Goal: Information Seeking & Learning: Compare options

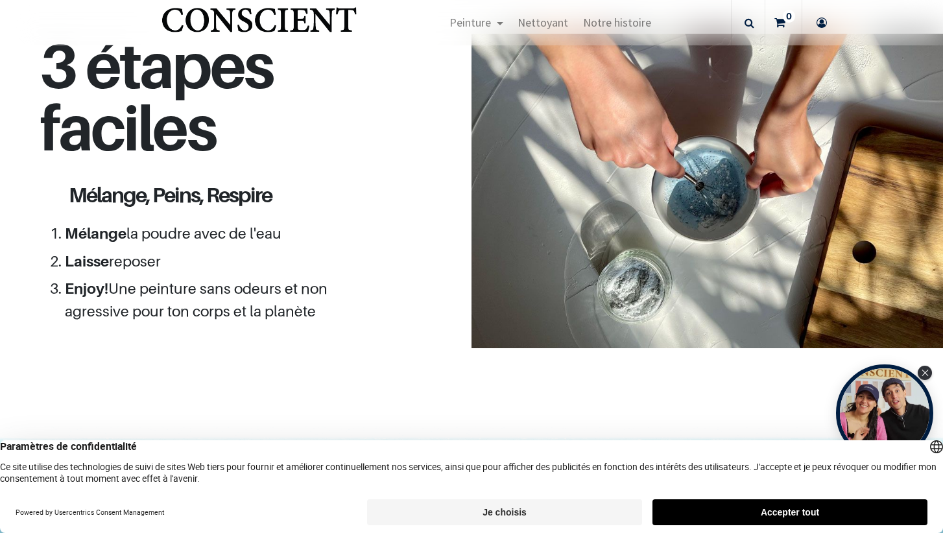
scroll to position [1112, 0]
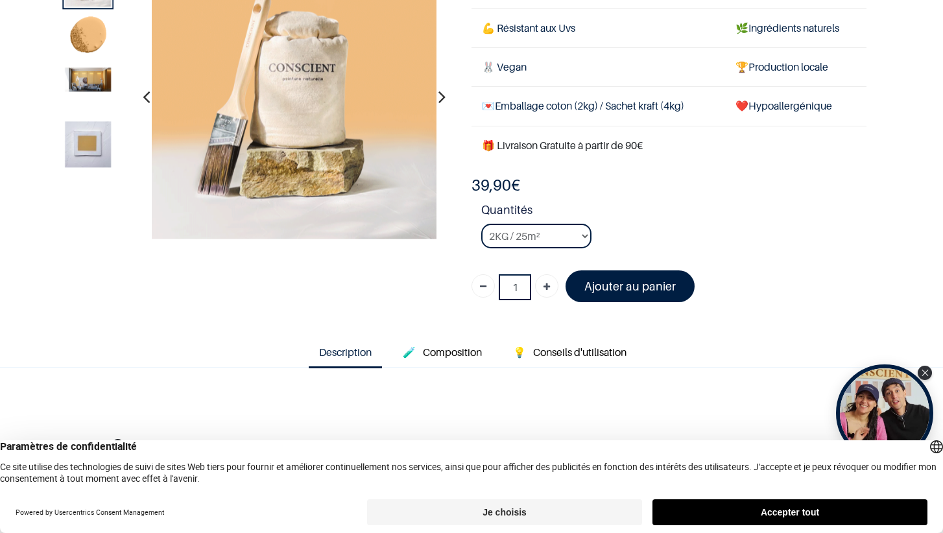
scroll to position [112, 0]
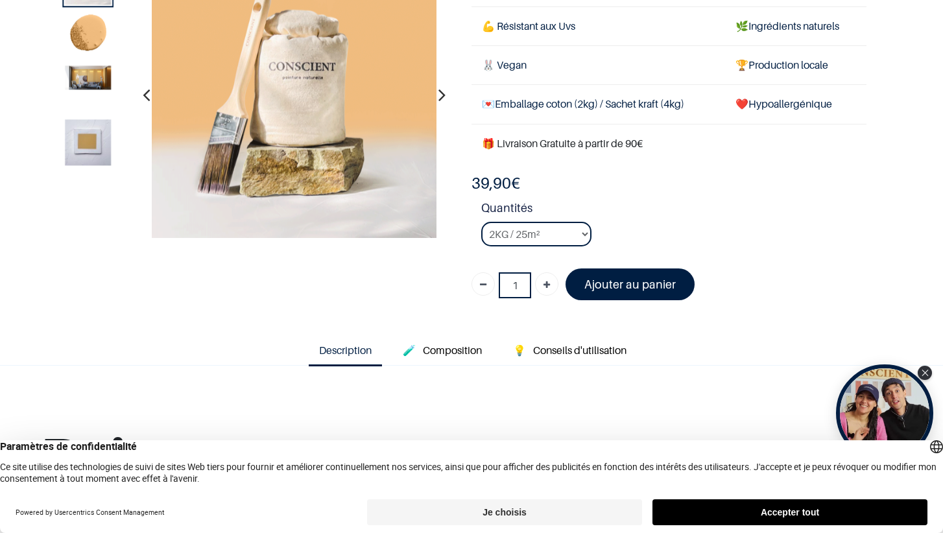
click at [96, 139] on img at bounding box center [89, 142] width 46 height 46
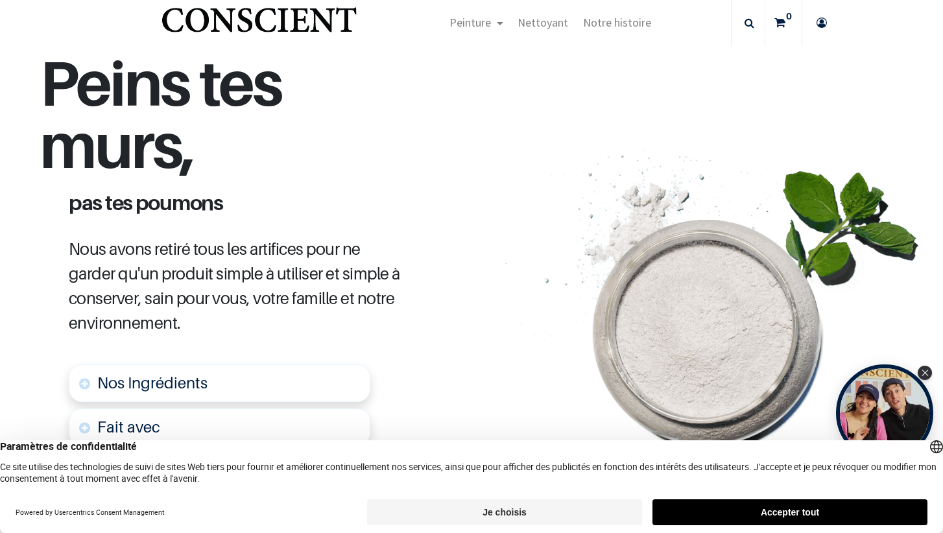
scroll to position [485, 0]
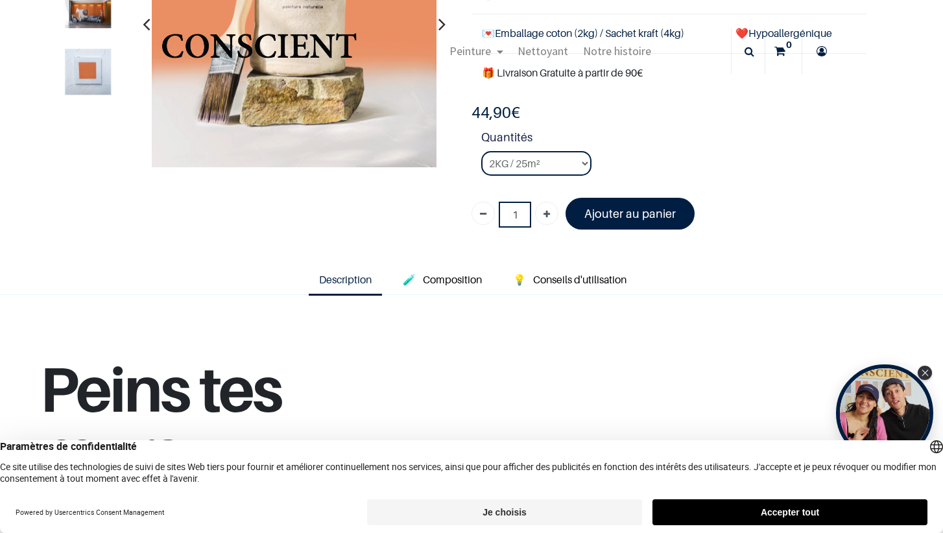
scroll to position [130, 0]
